Goal: Information Seeking & Learning: Learn about a topic

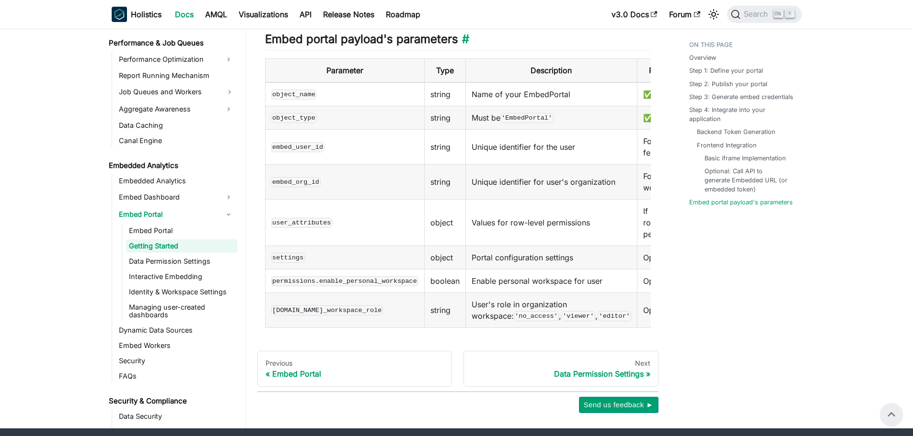
scroll to position [1363, 0]
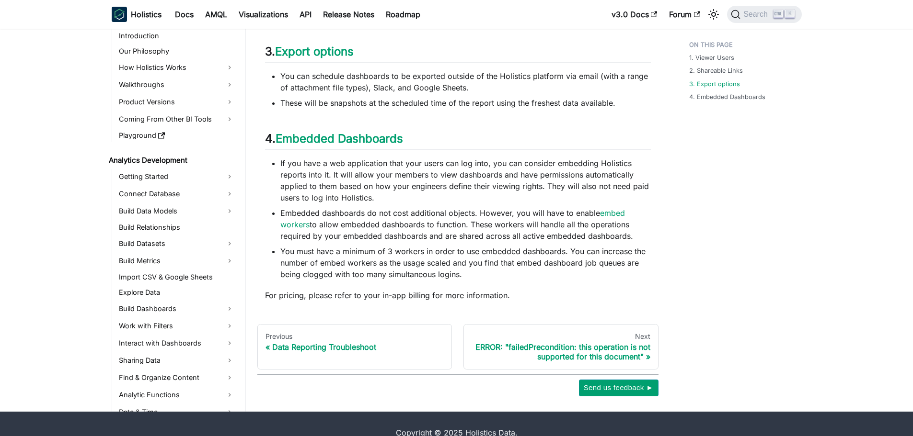
scroll to position [1099, 0]
